Goal: Communication & Community: Answer question/provide support

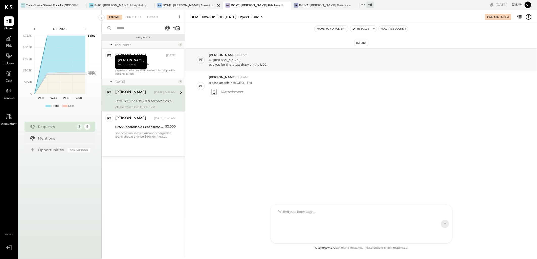
click at [190, 5] on div "BCM2: [PERSON_NAME] American Cooking" at bounding box center [188, 5] width 53 height 4
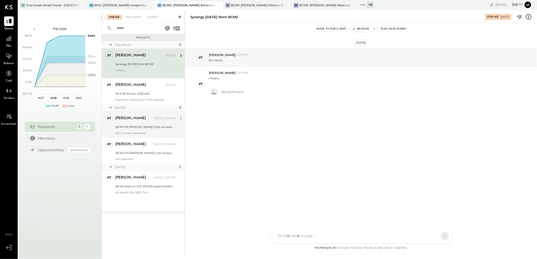
click at [114, 132] on div "PT [PERSON_NAME] Accountant [PERSON_NAME] [DATE], 12:15 AM BCM2 P9 [PERSON_NAME…" at bounding box center [143, 125] width 83 height 26
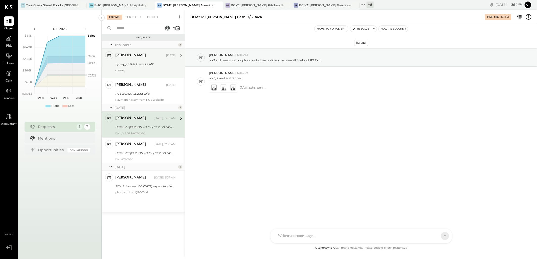
click at [133, 64] on div "Synergy [DATE] Stmt BCM2" at bounding box center [144, 64] width 59 height 5
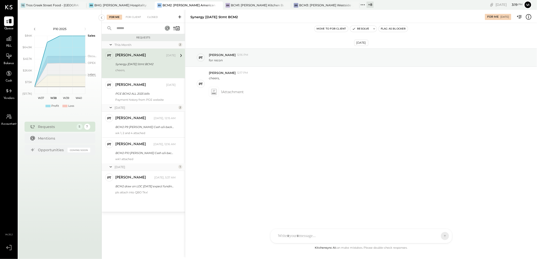
click at [195, 16] on div "Synergy [DATE] Stmt BCM2" at bounding box center [213, 17] width 47 height 5
copy div "Synergy"
click at [215, 92] on icon at bounding box center [213, 92] width 5 height 6
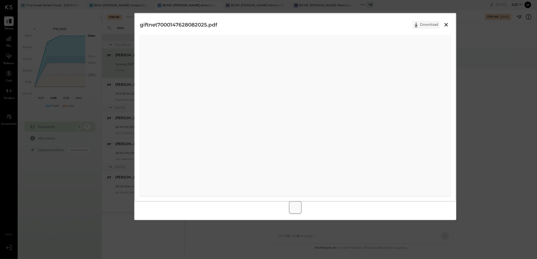
click at [423, 25] on button "Download" at bounding box center [425, 25] width 27 height 8
drag, startPoint x: 321, startPoint y: 19, endPoint x: 324, endPoint y: 18, distance: 3.2
click at [321, 19] on div "giftnet7000147628082025.pdf Download" at bounding box center [295, 24] width 311 height 13
click at [445, 25] on icon at bounding box center [446, 25] width 6 height 6
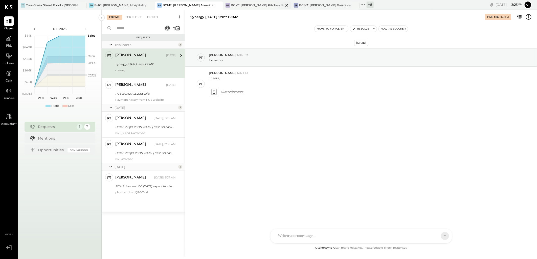
click at [257, 4] on div "BCM1: [PERSON_NAME] Kitchen Bar Market" at bounding box center [257, 5] width 53 height 4
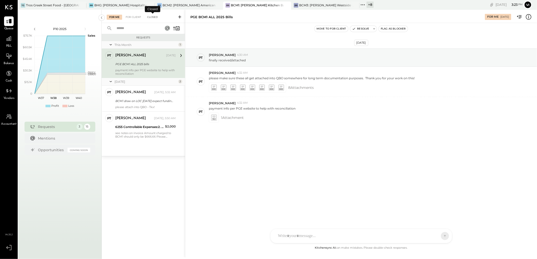
click at [148, 17] on div "Closed" at bounding box center [152, 17] width 16 height 5
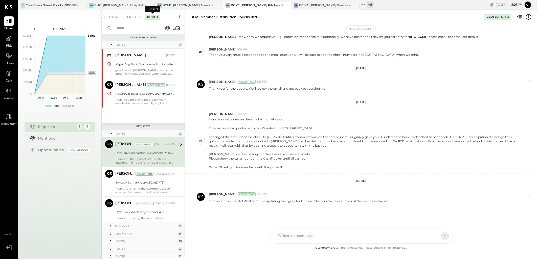
scroll to position [6, 0]
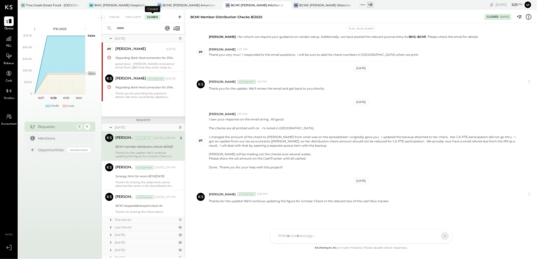
click at [142, 27] on input "text" at bounding box center [136, 28] width 46 height 8
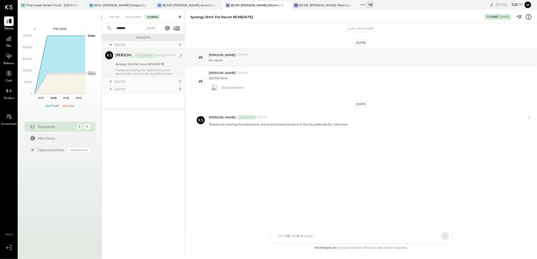
type input "*******"
click at [132, 60] on div "[PERSON_NAME] Accountant [DATE], 2:19 PM" at bounding box center [145, 55] width 60 height 9
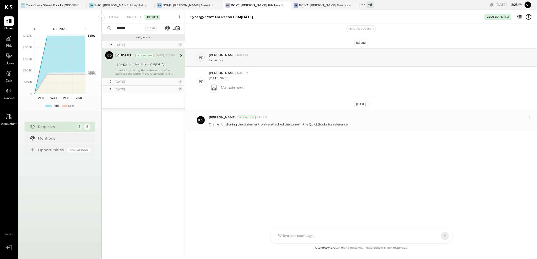
click at [240, 126] on p "Thanks for sharing the statement, we've attached the same in the QuickBooks for…" at bounding box center [278, 124] width 139 height 4
copy div "Thanks for sharing the statement, we've attached the same in the QuickBooks for…"
click at [150, 27] on div "Clear" at bounding box center [151, 28] width 12 height 5
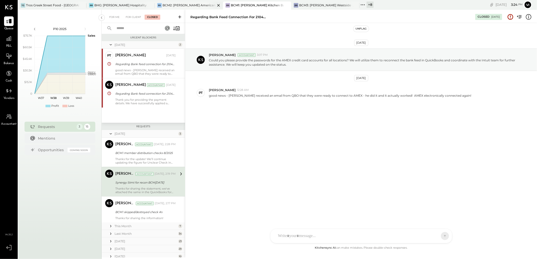
click at [181, 4] on div "BCM2: [PERSON_NAME] American Cooking" at bounding box center [188, 5] width 53 height 4
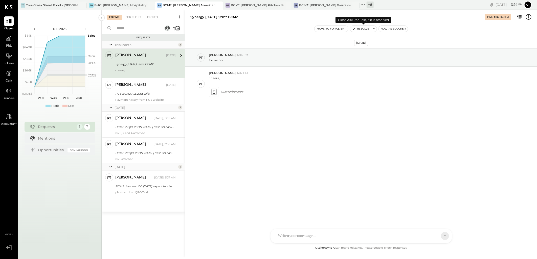
click at [374, 28] on icon at bounding box center [374, 29] width 4 height 4
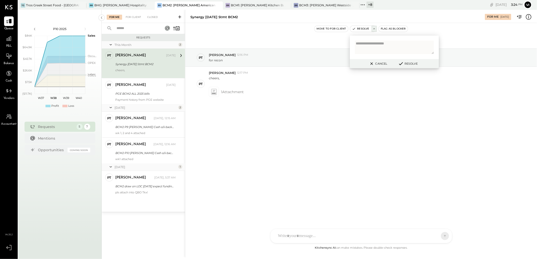
click at [386, 45] on textarea at bounding box center [394, 47] width 79 height 13
type textarea "**********"
click at [407, 62] on button "Resolve" at bounding box center [407, 64] width 23 height 6
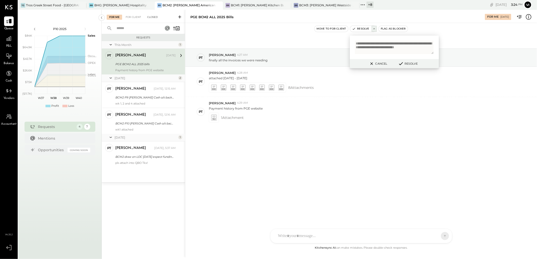
click at [151, 16] on div "Closed" at bounding box center [152, 17] width 16 height 5
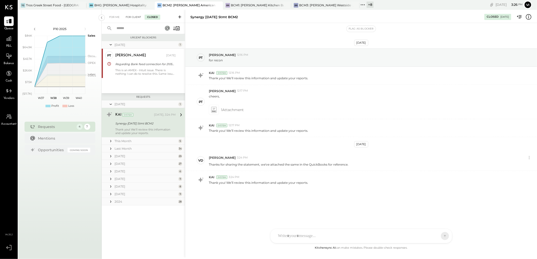
click at [133, 17] on div "For Client" at bounding box center [133, 17] width 20 height 5
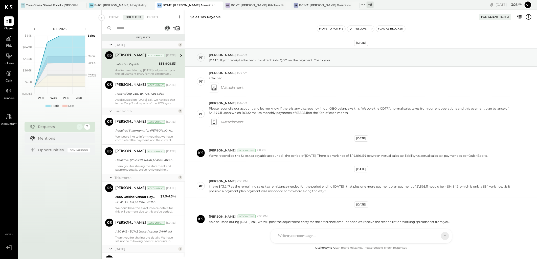
scroll to position [21, 0]
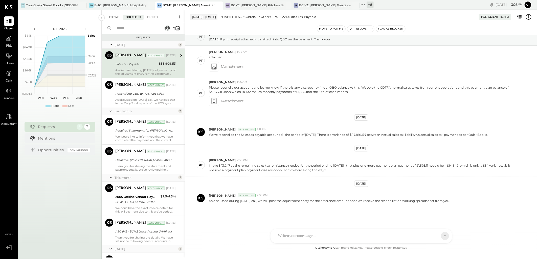
click at [115, 18] on div "For Me" at bounding box center [114, 17] width 15 height 5
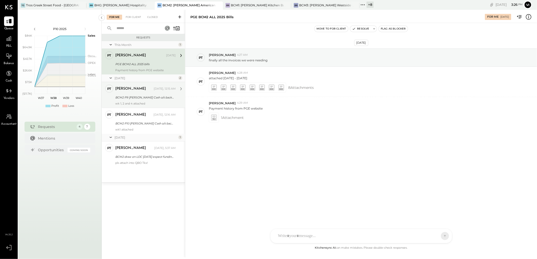
click at [153, 100] on div "BCM2 P9 [PERSON_NAME] Cash o/s backup" at bounding box center [144, 97] width 59 height 6
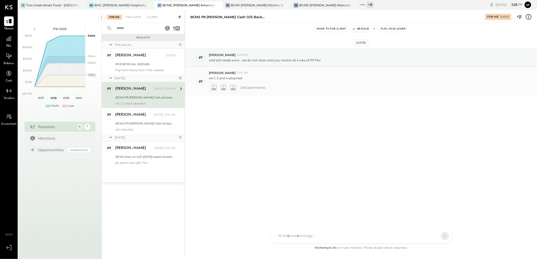
click at [213, 85] on icon at bounding box center [213, 88] width 5 height 6
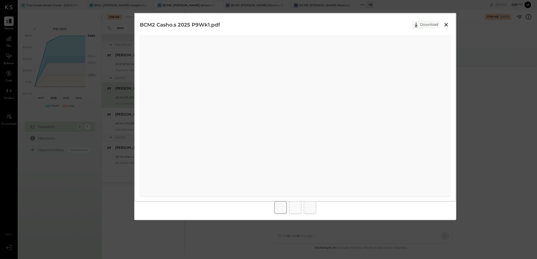
click at [424, 27] on button "Download" at bounding box center [425, 25] width 27 height 8
click at [430, 22] on button "Download" at bounding box center [425, 25] width 27 height 8
click at [420, 23] on button "Download" at bounding box center [425, 25] width 27 height 8
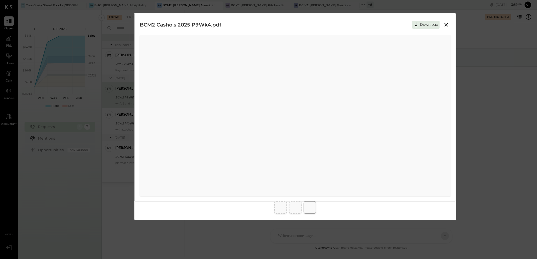
click at [446, 26] on icon at bounding box center [446, 25] width 4 height 4
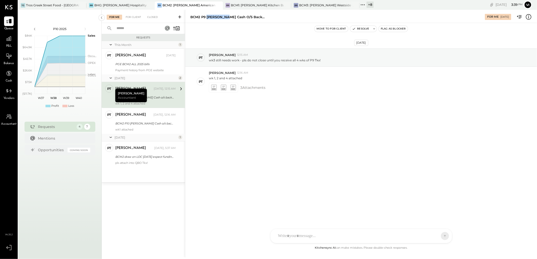
drag, startPoint x: 206, startPoint y: 17, endPoint x: 223, endPoint y: 17, distance: 16.9
click at [223, 17] on div "BCM2 P9 [PERSON_NAME] Cash o/s backup" at bounding box center [228, 17] width 76 height 5
copy div "[PERSON_NAME] Cash"
click at [255, 7] on div "BCM1: [PERSON_NAME] Kitchen Bar Market" at bounding box center [257, 5] width 53 height 4
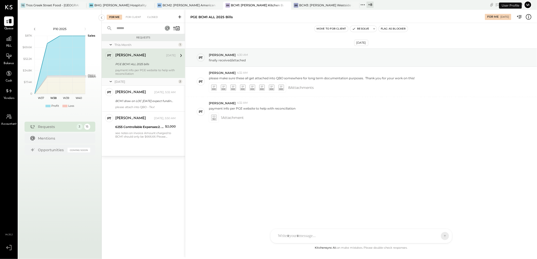
click at [129, 28] on input "text" at bounding box center [136, 28] width 46 height 8
click at [137, 16] on div "For Client" at bounding box center [133, 17] width 20 height 5
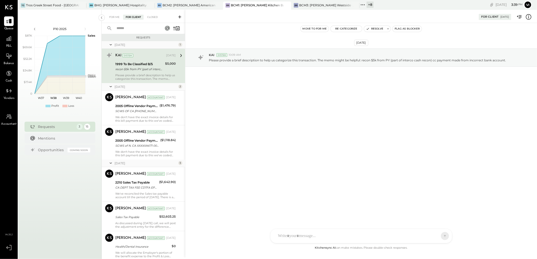
click at [131, 31] on input "text" at bounding box center [136, 28] width 46 height 8
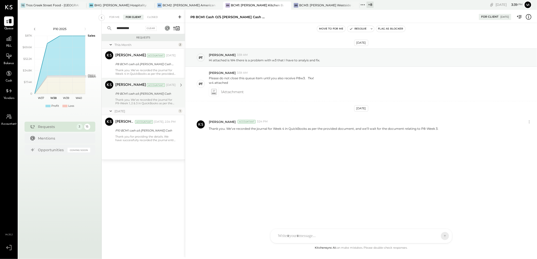
type input "**********"
click at [134, 96] on div "P9 BCM1 cash o/s [PERSON_NAME] Cash" at bounding box center [144, 94] width 59 height 6
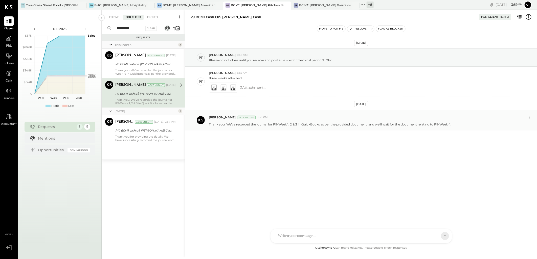
click at [251, 124] on p "Thank you. We’ve recorded the journal for P9-Week 1, 2 & 3 in QuickBooks as per…" at bounding box center [330, 124] width 242 height 4
copy p "Thank you. We’ve recorded the journal for P9-Week 1, 2 & 3 in QuickBooks as per…"
click at [173, 4] on div "BCM2: [PERSON_NAME] American Cooking" at bounding box center [188, 5] width 53 height 4
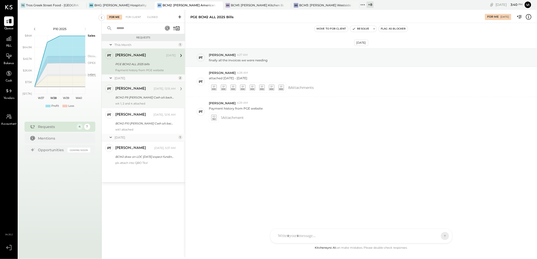
click at [135, 87] on div "[PERSON_NAME]" at bounding box center [133, 88] width 37 height 5
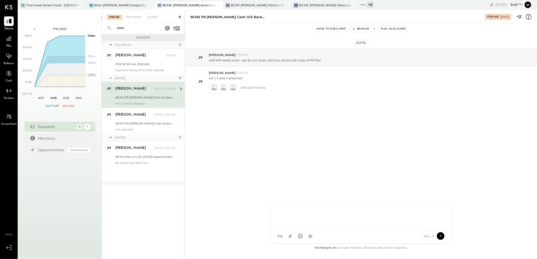
click at [313, 225] on div at bounding box center [360, 215] width 171 height 20
paste div
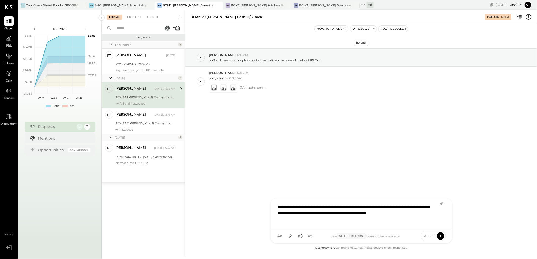
click at [394, 208] on div "**********" at bounding box center [360, 213] width 171 height 23
click at [305, 217] on div "**********" at bounding box center [360, 213] width 171 height 23
click at [439, 236] on icon at bounding box center [440, 235] width 5 height 5
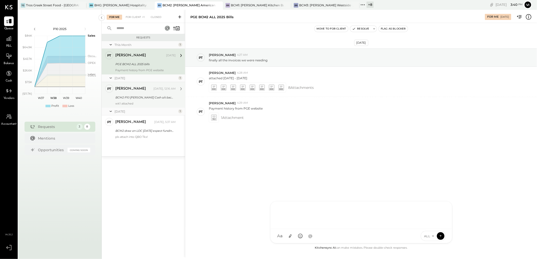
click at [156, 100] on div "BCM2 P10 [PERSON_NAME] Cash o/s backup" at bounding box center [144, 97] width 59 height 6
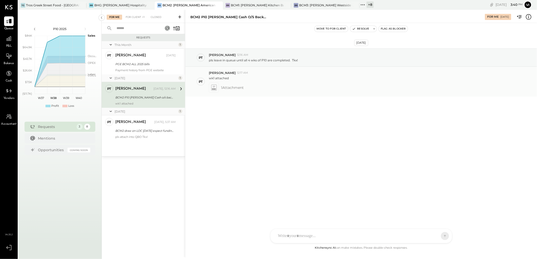
click at [211, 87] on icon at bounding box center [213, 88] width 5 height 6
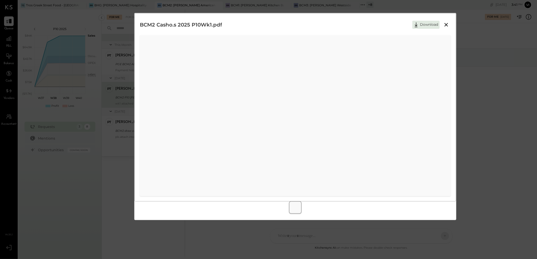
click at [259, 26] on div "BCM2 Casho.s 2025 P10Wk1.pdf Download" at bounding box center [295, 24] width 311 height 13
drag, startPoint x: 350, startPoint y: 29, endPoint x: 375, endPoint y: 23, distance: 25.8
click at [350, 29] on div "BCM2 Casho.s 2025 P10Wk1.pdf Download" at bounding box center [295, 24] width 311 height 13
click at [426, 24] on button "Download" at bounding box center [425, 25] width 27 height 8
click at [345, 19] on div "BCM2 Casho.s 2025 P10Wk1.pdf Download" at bounding box center [295, 24] width 311 height 13
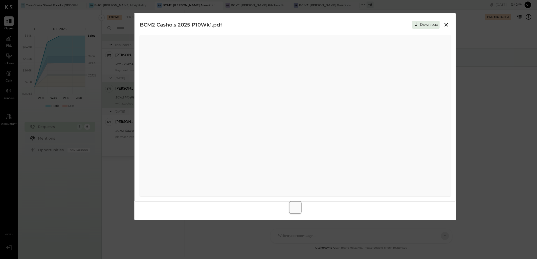
click at [445, 23] on icon at bounding box center [446, 25] width 4 height 4
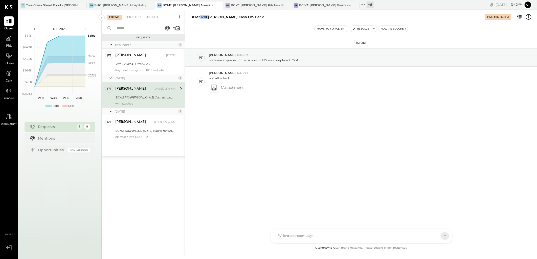
drag, startPoint x: 200, startPoint y: 17, endPoint x: 210, endPoint y: 17, distance: 10.4
click at [210, 17] on div "BCM2 P10 [PERSON_NAME] Cash o/s backup" at bounding box center [228, 17] width 76 height 5
click at [206, 19] on div "BCM2 P10 [PERSON_NAME] Cash o/s backup" at bounding box center [228, 17] width 76 height 5
drag, startPoint x: 201, startPoint y: 16, endPoint x: 225, endPoint y: 16, distance: 24.5
click at [225, 16] on div "BCM2 P10 [PERSON_NAME] Cash o/s backup" at bounding box center [228, 17] width 76 height 5
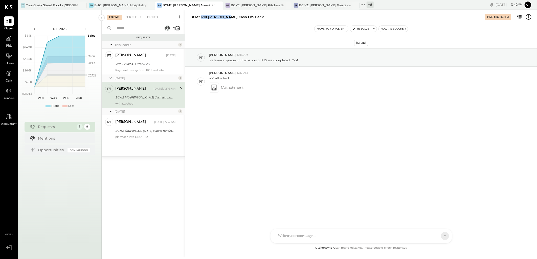
copy div "P10 [PERSON_NAME] Cash"
click at [240, 6] on div "BCM1: [PERSON_NAME] Kitchen Bar Market" at bounding box center [257, 5] width 53 height 4
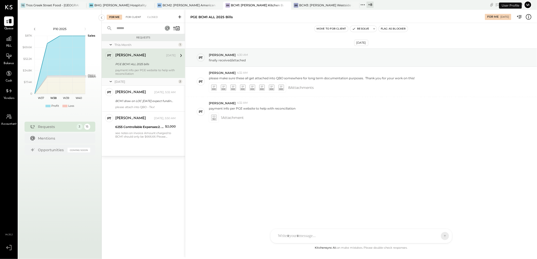
click at [134, 18] on div "For Client" at bounding box center [133, 17] width 20 height 5
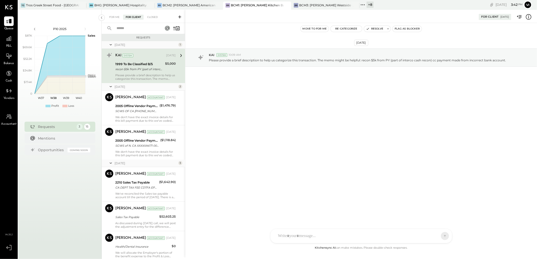
click at [135, 30] on input "text" at bounding box center [136, 28] width 46 height 8
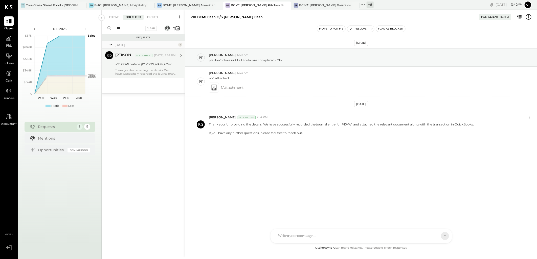
type input "***"
click at [133, 59] on div "[PERSON_NAME] Accountant [DATE], 2:34 PM" at bounding box center [145, 55] width 60 height 9
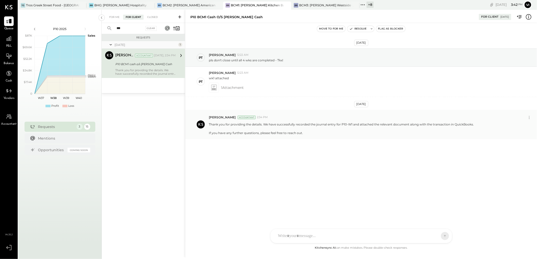
drag, startPoint x: 309, startPoint y: 135, endPoint x: 209, endPoint y: 124, distance: 100.9
click at [209, 124] on div "[PERSON_NAME] Accountant 2:34 PM Thank you for providing the details. We have s…" at bounding box center [360, 124] width 351 height 29
copy p "Thank you for providing the details. We have successfully recorded the journal …"
click at [180, 3] on div "BCM2: [PERSON_NAME] American Cooking" at bounding box center [188, 5] width 53 height 4
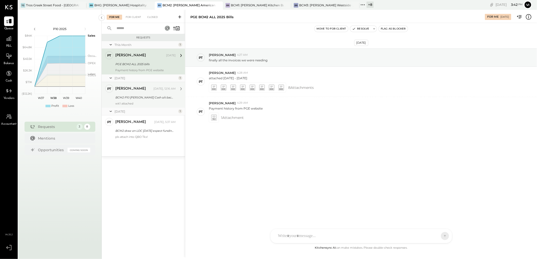
click at [132, 102] on div "wk1 attached" at bounding box center [145, 104] width 60 height 4
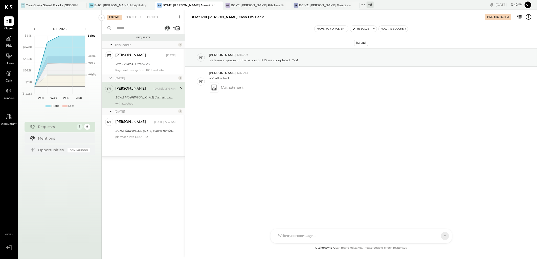
click at [329, 230] on div at bounding box center [360, 236] width 181 height 14
click at [327, 237] on div at bounding box center [360, 236] width 181 height 14
paste div
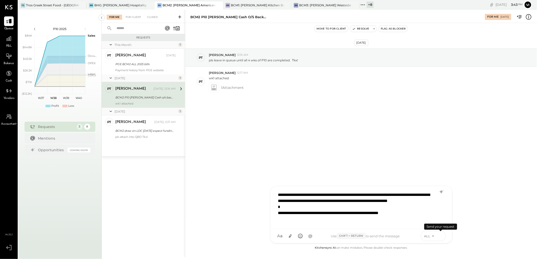
click at [441, 236] on icon at bounding box center [440, 235] width 5 height 5
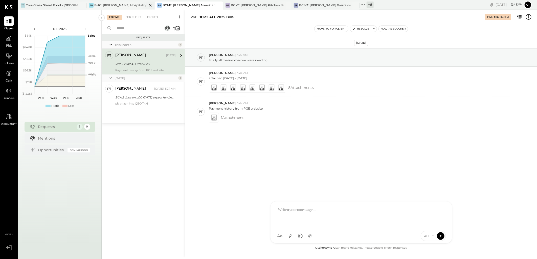
click at [105, 4] on div "BHG: [PERSON_NAME] Hospitality Group, LLC" at bounding box center [120, 5] width 53 height 4
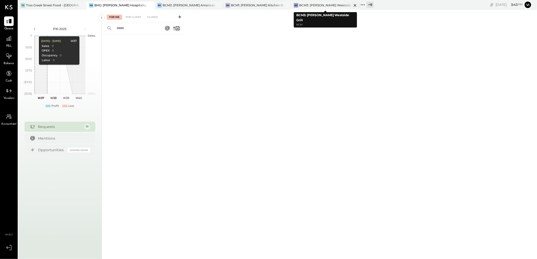
click at [323, 6] on div "BCM3: [PERSON_NAME] Westside Grill" at bounding box center [325, 5] width 53 height 4
